Goal: Information Seeking & Learning: Find specific page/section

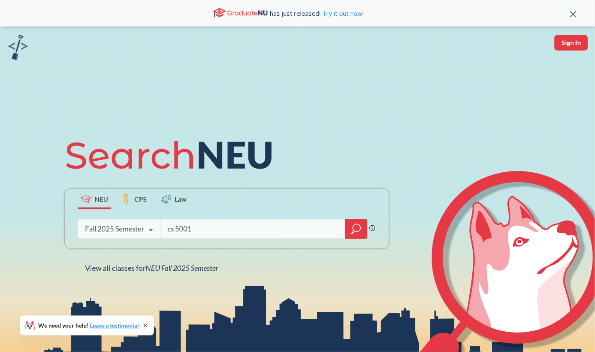
type input "cs 5001"
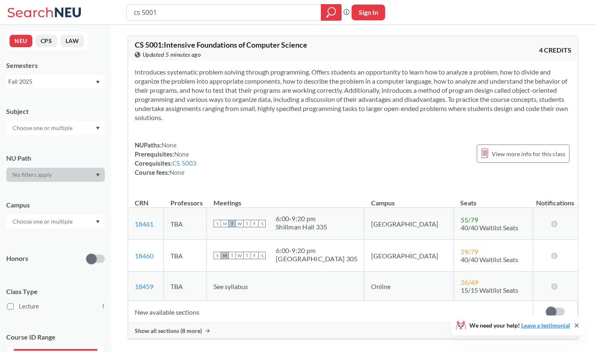
click at [205, 330] on icon at bounding box center [207, 331] width 5 height 4
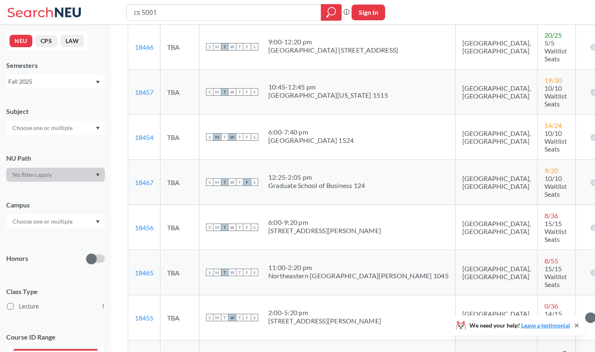
scroll to position [310, 0]
click at [237, 12] on input "cs 5001" at bounding box center [224, 12] width 182 height 14
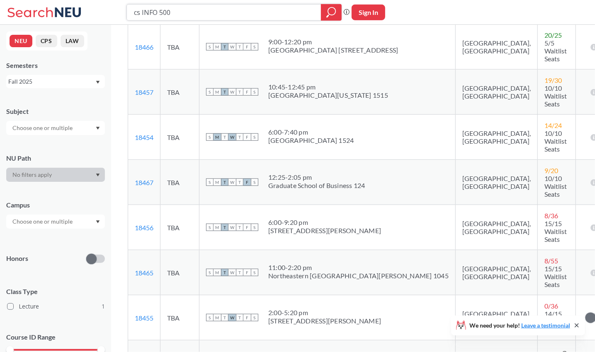
type input "cs INFO 5002"
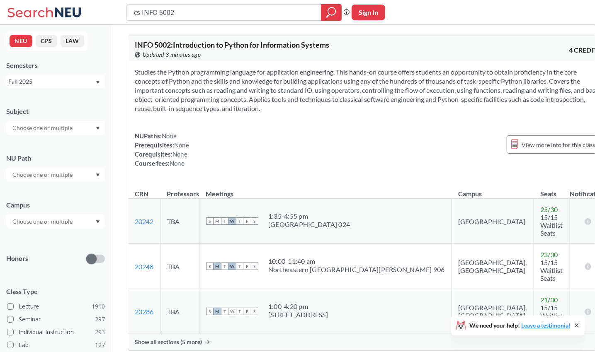
click at [138, 12] on input "cs INFO 5002" at bounding box center [224, 12] width 182 height 14
type input "INFO 5002"
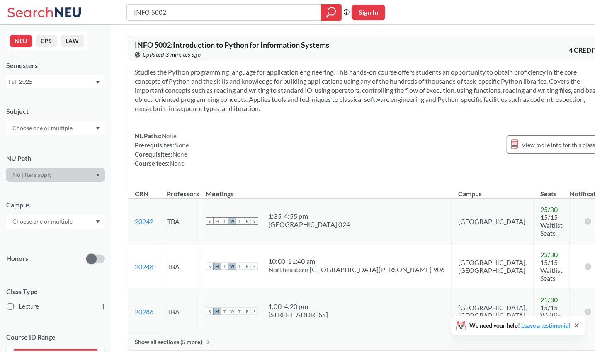
click at [211, 335] on div "Show all sections (5 more)" at bounding box center [368, 343] width 480 height 16
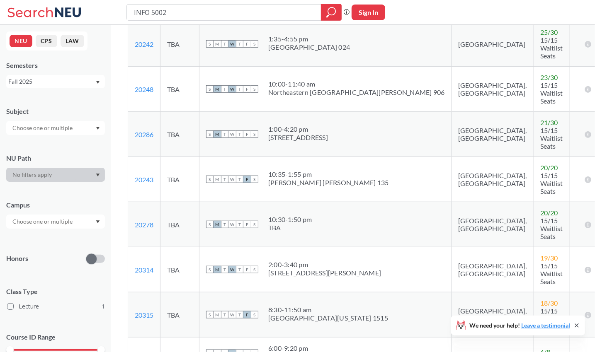
scroll to position [179, 0]
